Goal: Task Accomplishment & Management: Manage account settings

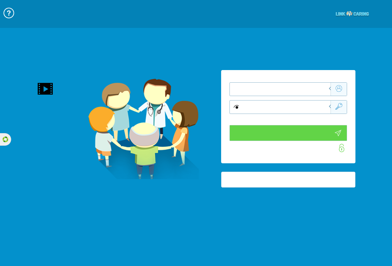
type input "התחבר עכשיו"
type input "עדיין לא? [PERSON_NAME] חשבון!"
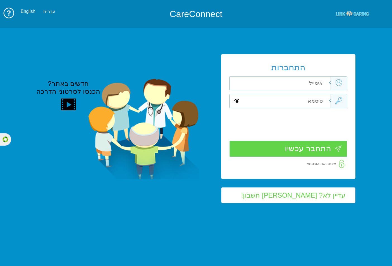
click at [324, 85] on input "text" at bounding box center [284, 82] width 93 height 13
paste input "[EMAIL_ADDRESS][DOMAIN_NAME]"
type input "[EMAIL_ADDRESS][DOMAIN_NAME]"
click at [318, 105] on input "text" at bounding box center [284, 100] width 93 height 13
paste input "m308609257"
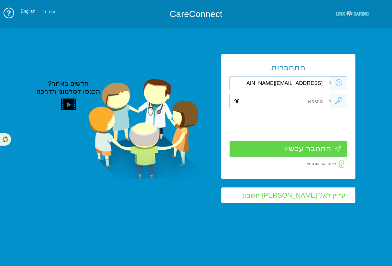
type input "m308609257"
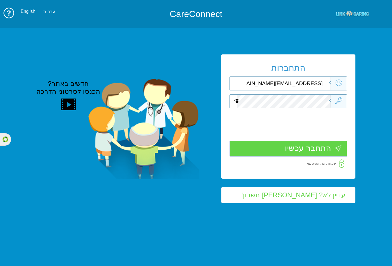
click at [297, 150] on input "התחבר עכשיו" at bounding box center [287, 149] width 117 height 16
click at [236, 102] on span at bounding box center [236, 101] width 5 height 7
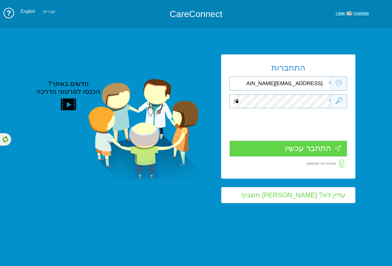
click at [236, 102] on span at bounding box center [236, 101] width 5 height 7
